Goal: Find specific page/section: Find specific page/section

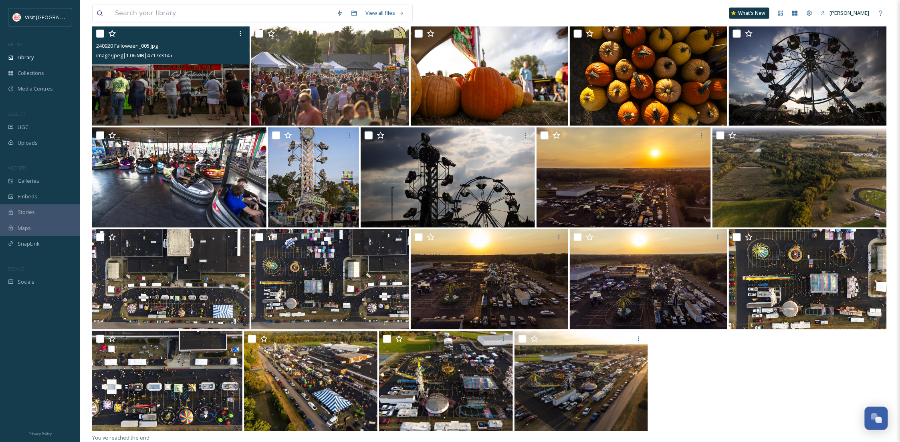
scroll to position [122, 0]
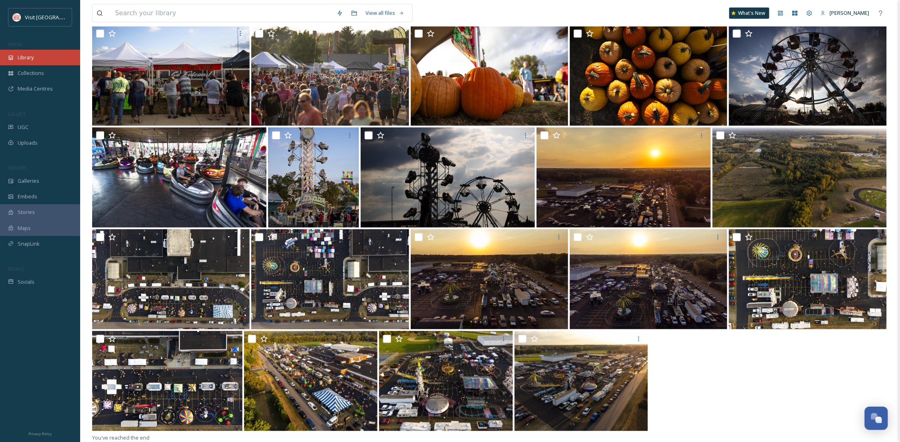
click at [44, 59] on div "Library" at bounding box center [40, 58] width 80 height 16
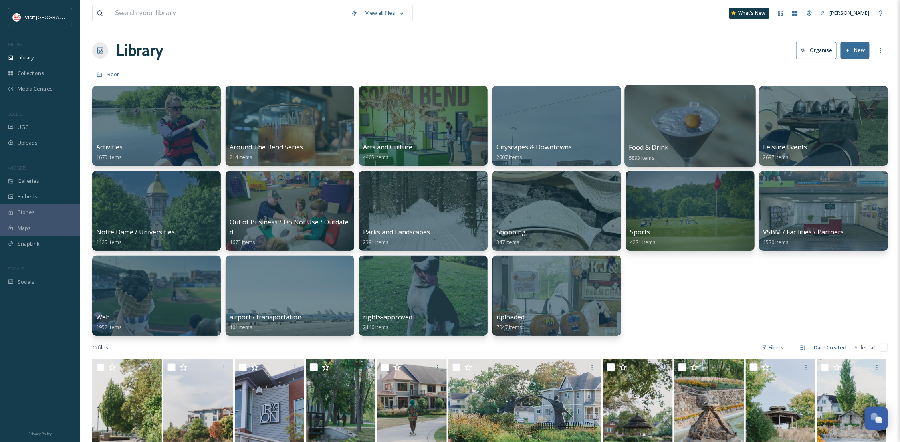
click at [650, 136] on div at bounding box center [690, 126] width 131 height 82
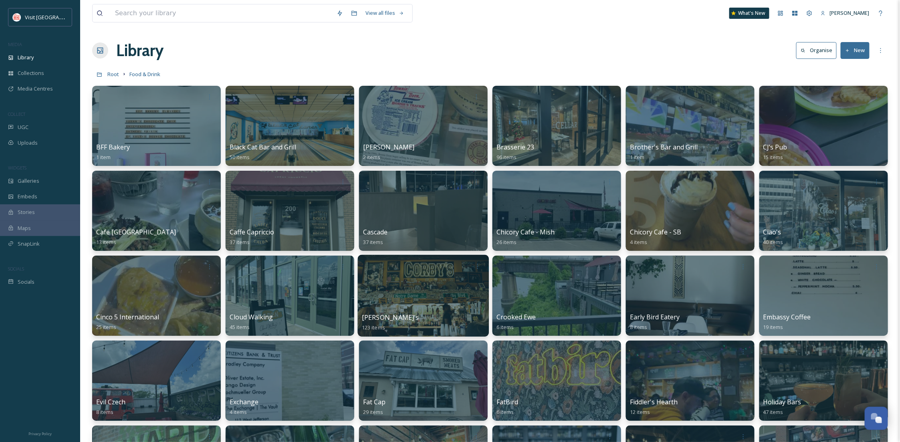
click at [460, 281] on div at bounding box center [423, 296] width 131 height 82
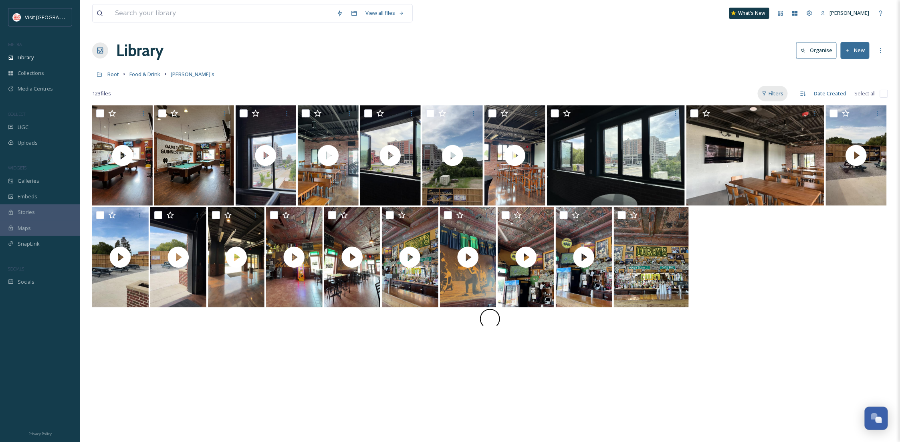
click at [777, 93] on div "Filters" at bounding box center [773, 94] width 30 height 16
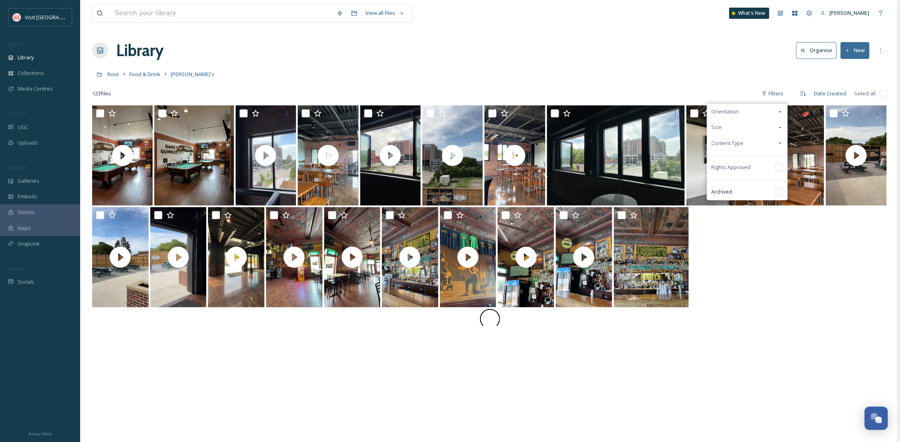
click at [747, 141] on div "Content Type" at bounding box center [748, 144] width 80 height 16
click at [745, 175] on div "Video" at bounding box center [748, 175] width 80 height 16
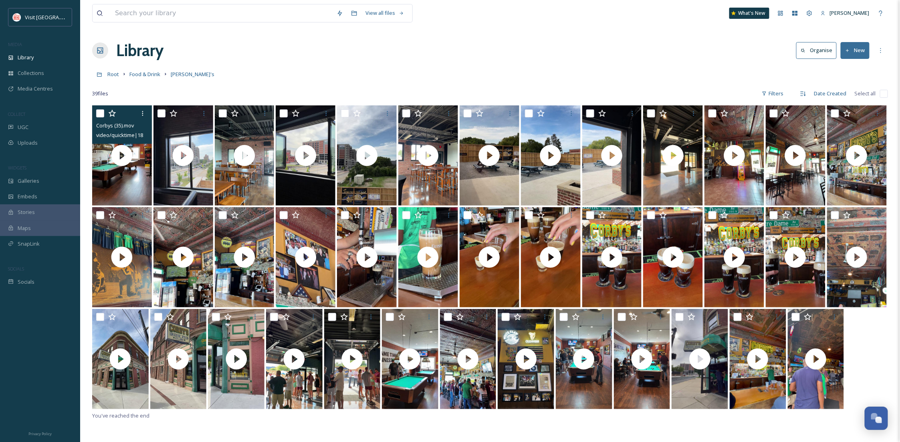
click at [96, 114] on input "checkbox" at bounding box center [100, 113] width 8 height 8
checkbox input "true"
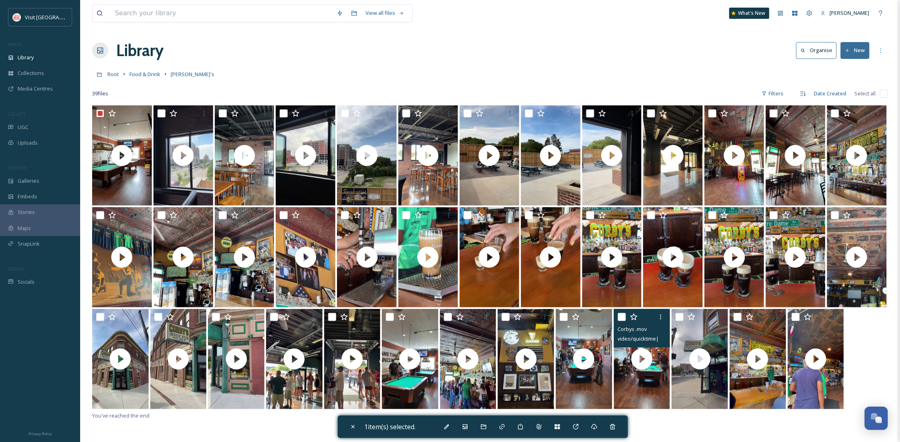
click at [622, 319] on input "checkbox" at bounding box center [622, 317] width 8 height 8
checkbox input "false"
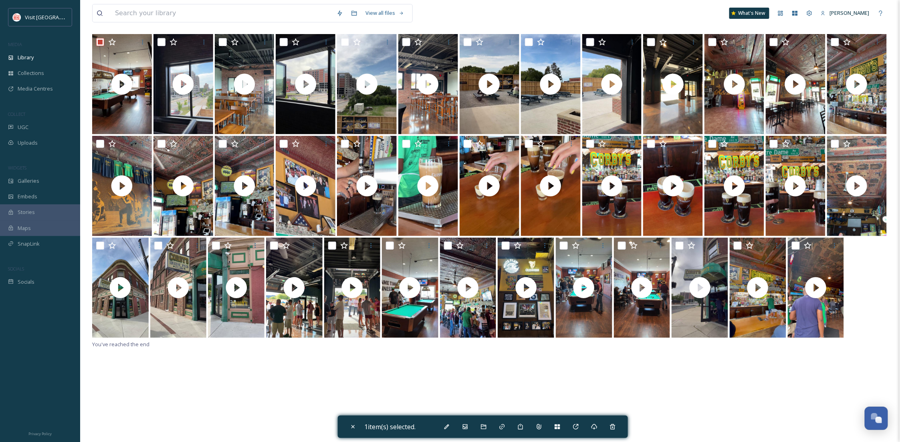
scroll to position [105, 0]
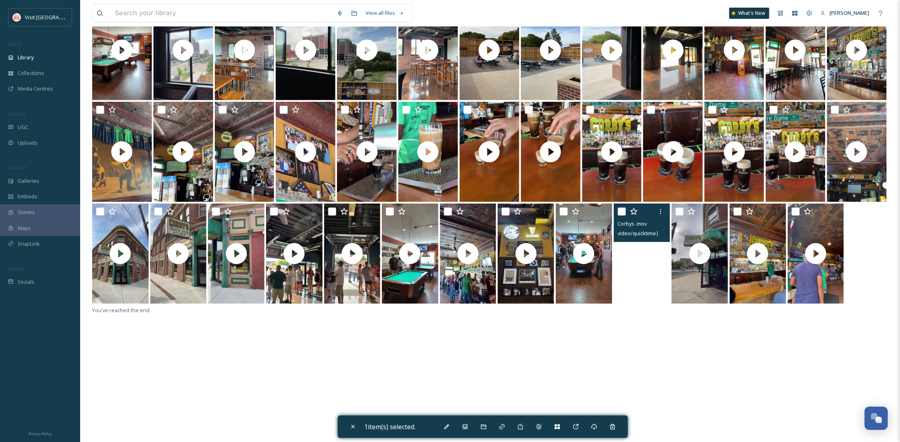
click at [634, 276] on video "Corbys .mov" at bounding box center [642, 254] width 57 height 100
checkbox input "true"
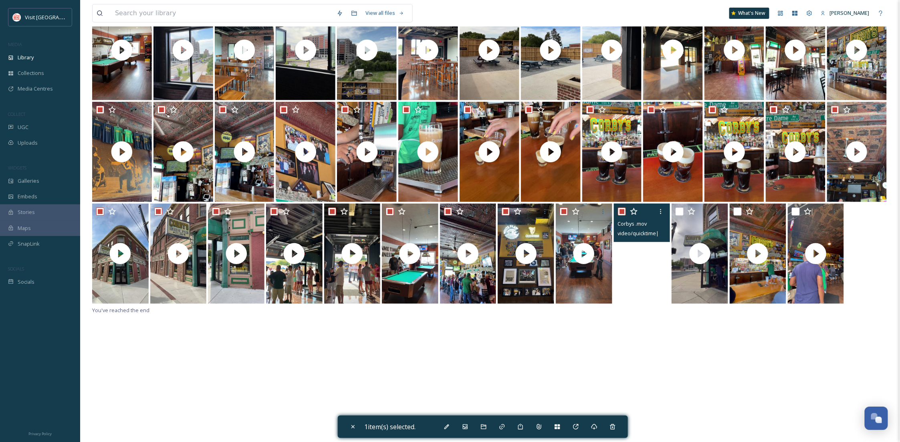
checkbox input "true"
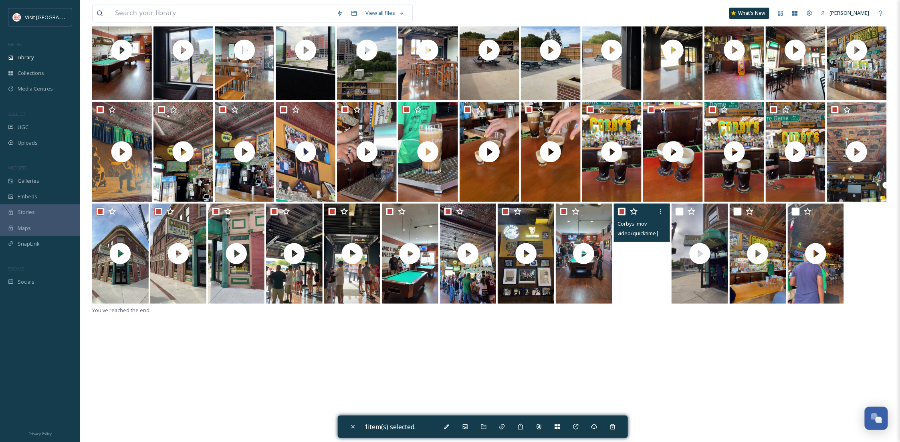
checkbox input "true"
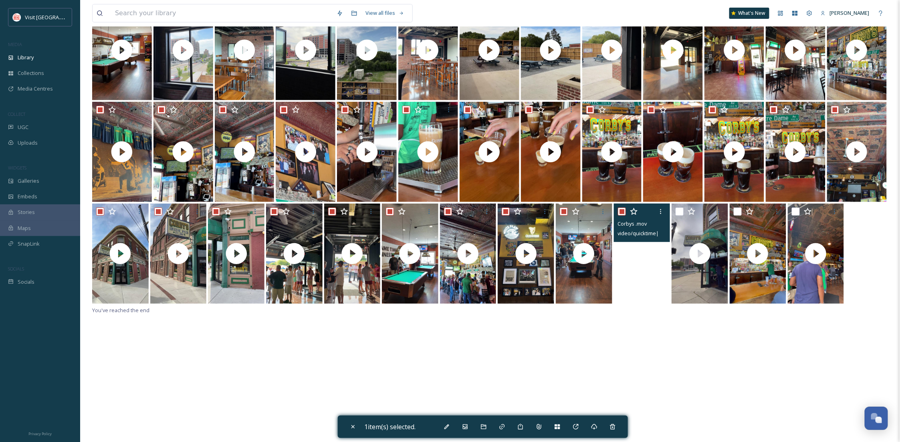
checkbox input "true"
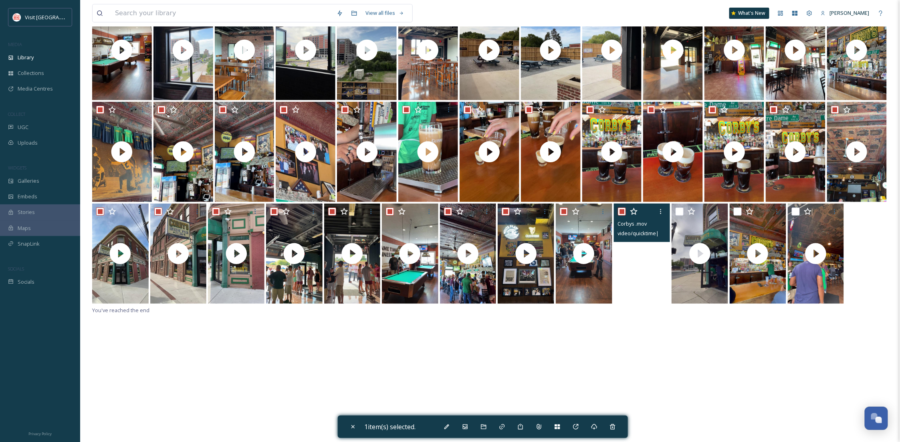
checkbox input "true"
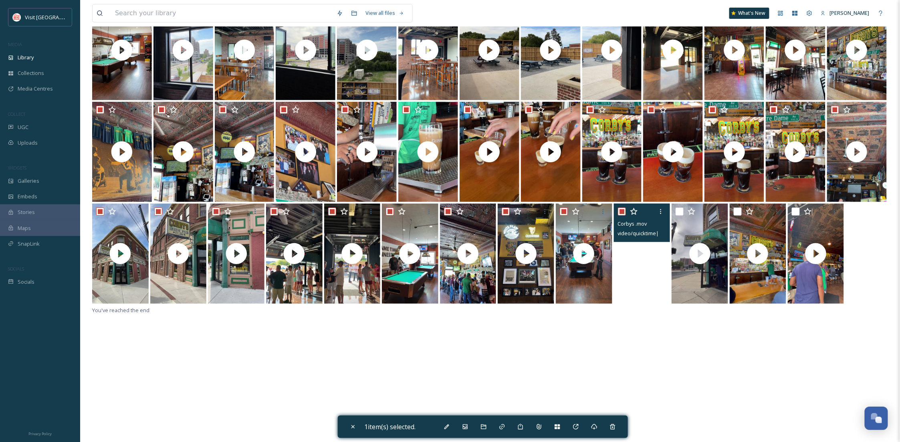
checkbox input "true"
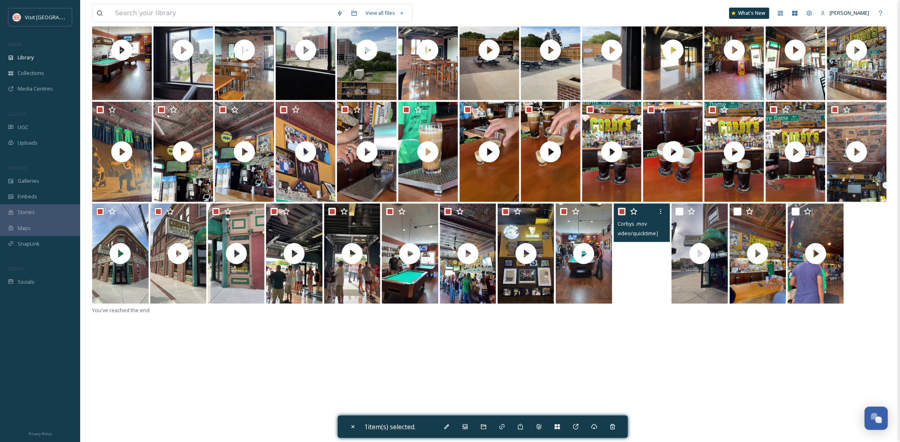
checkbox input "true"
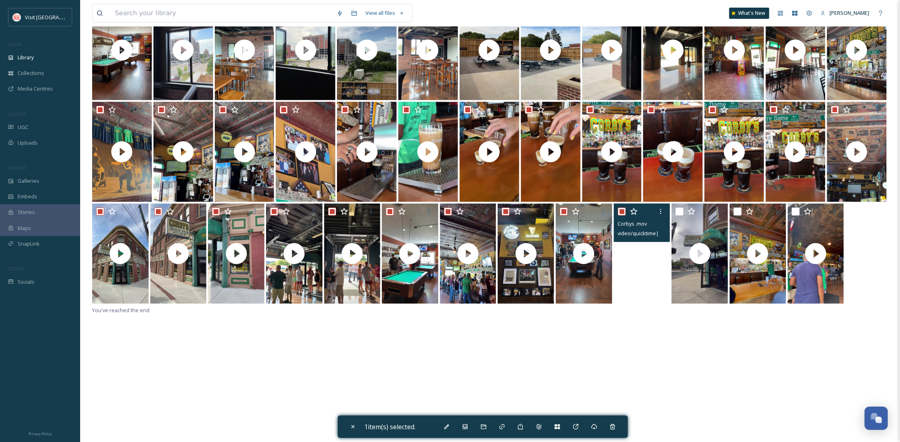
checkbox input "true"
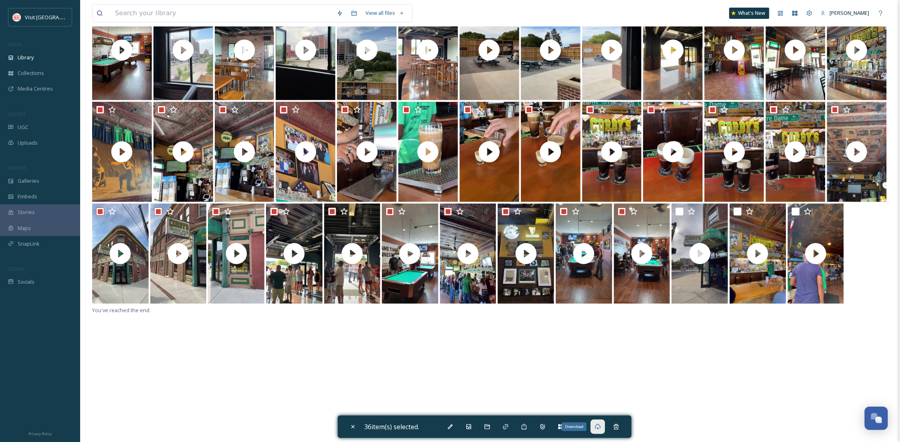
click at [600, 428] on icon at bounding box center [598, 427] width 6 height 6
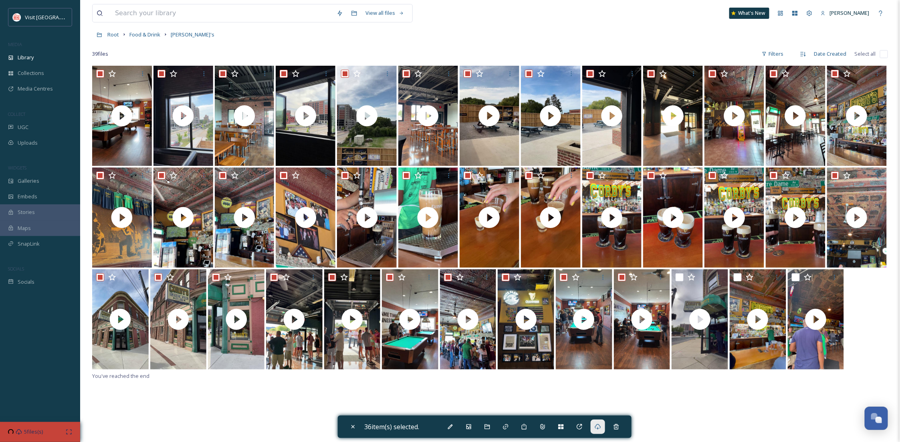
scroll to position [0, 0]
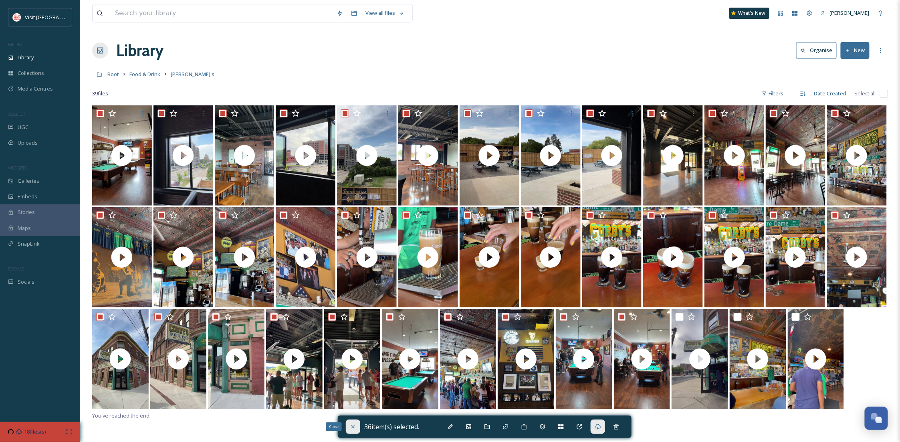
click at [348, 427] on div "Close" at bounding box center [353, 427] width 14 height 14
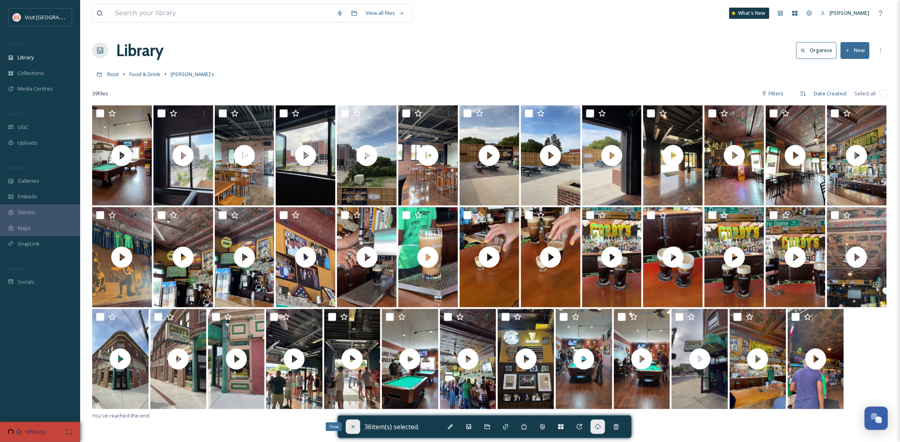
checkbox input "false"
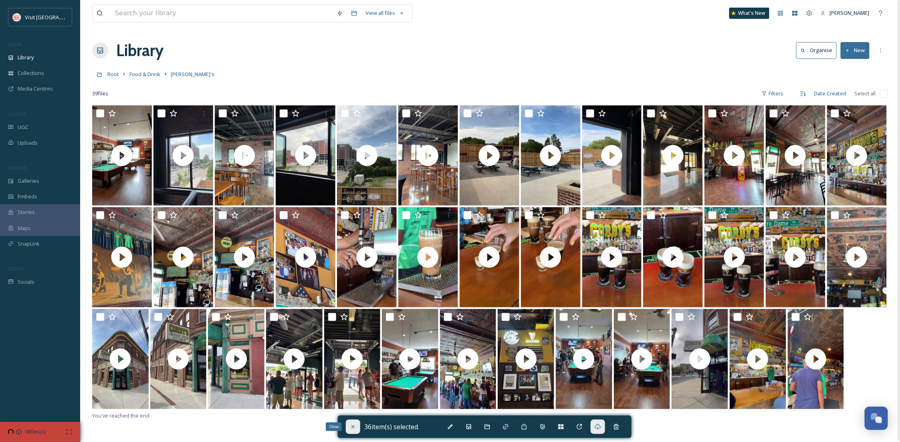
checkbox input "false"
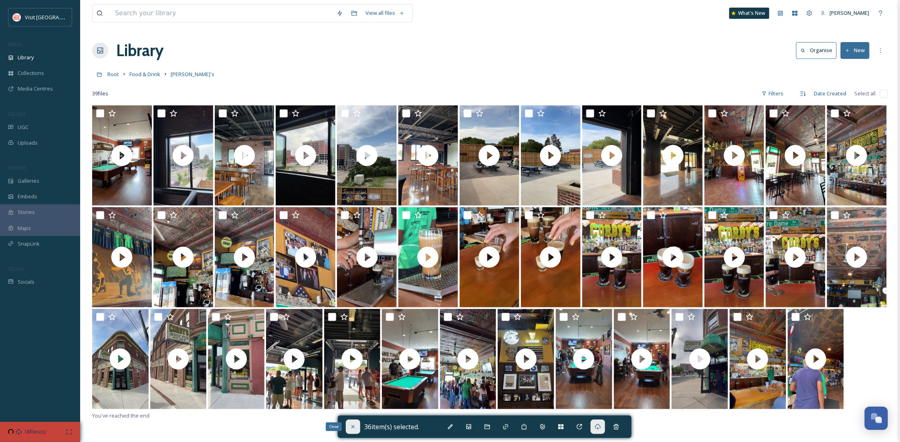
checkbox input "false"
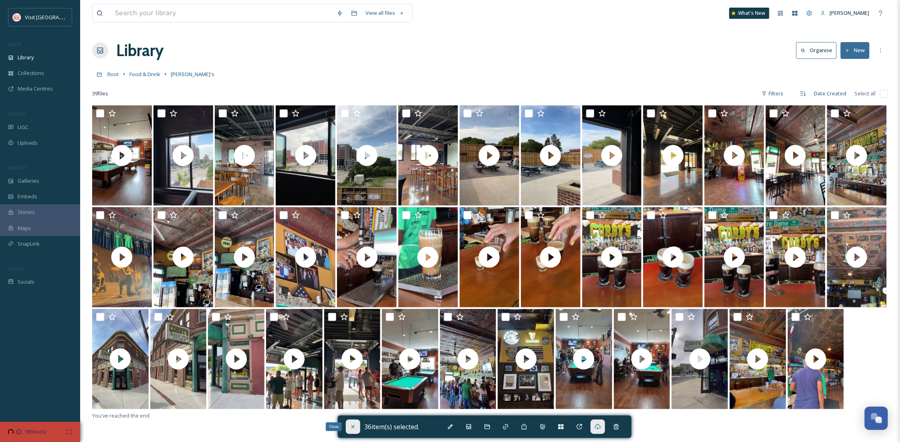
checkbox input "false"
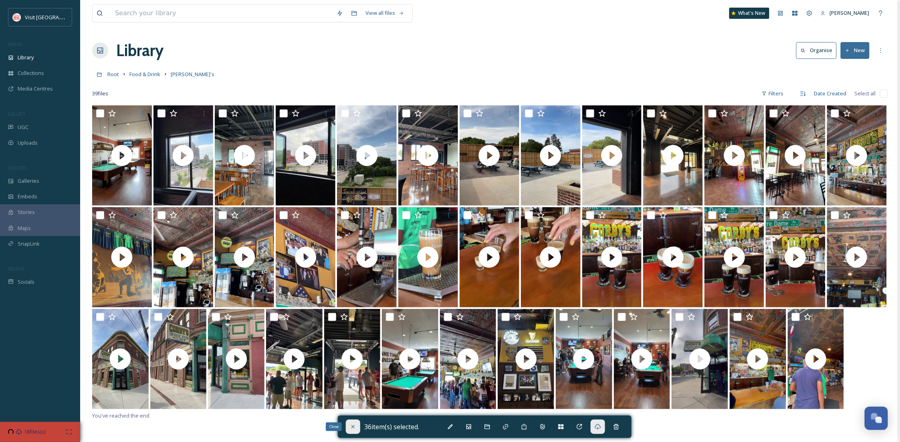
checkbox input "false"
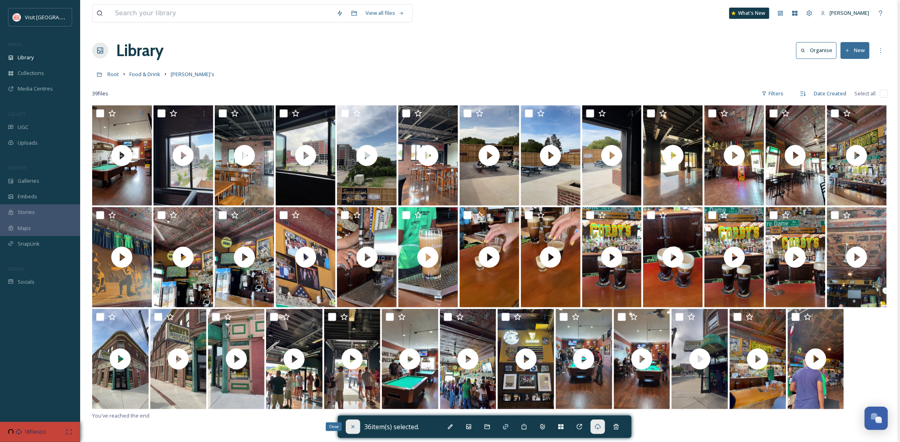
checkbox input "false"
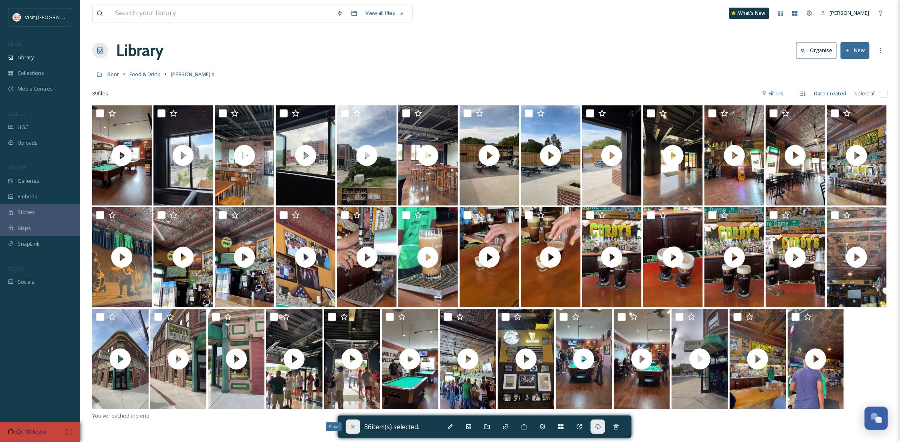
checkbox input "false"
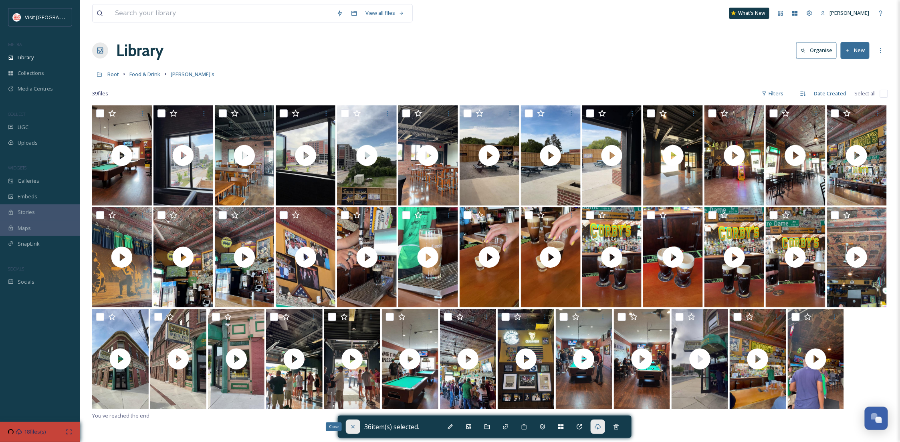
checkbox input "false"
